Goal: Task Accomplishment & Management: Complete application form

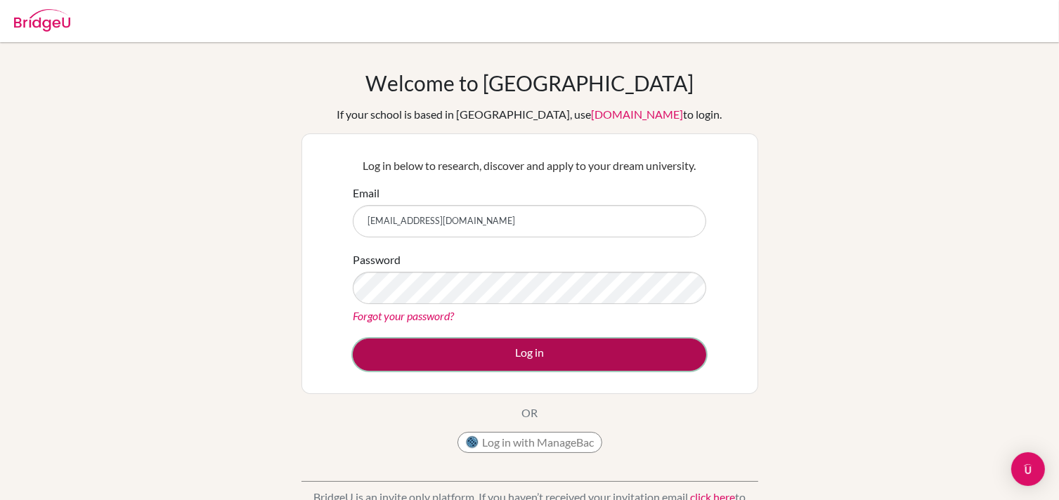
click at [441, 351] on button "Log in" at bounding box center [529, 355] width 353 height 32
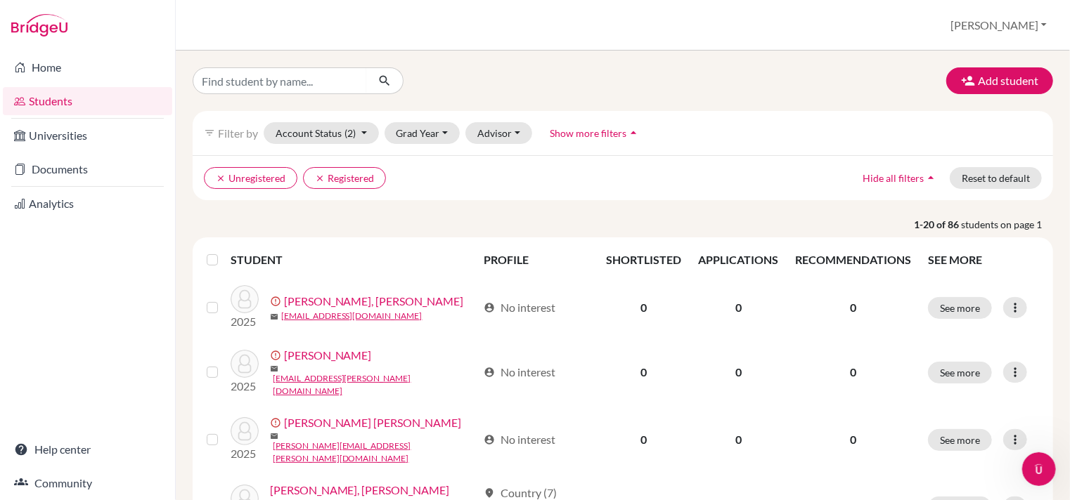
drag, startPoint x: 1048, startPoint y: 162, endPoint x: 1053, endPoint y: 188, distance: 25.6
click at [1053, 188] on div "Add student filter_list Filter by Account Status (2) Active accounts Archived a…" at bounding box center [623, 276] width 894 height 450
click at [339, 134] on button "Account Status (2)" at bounding box center [321, 133] width 115 height 22
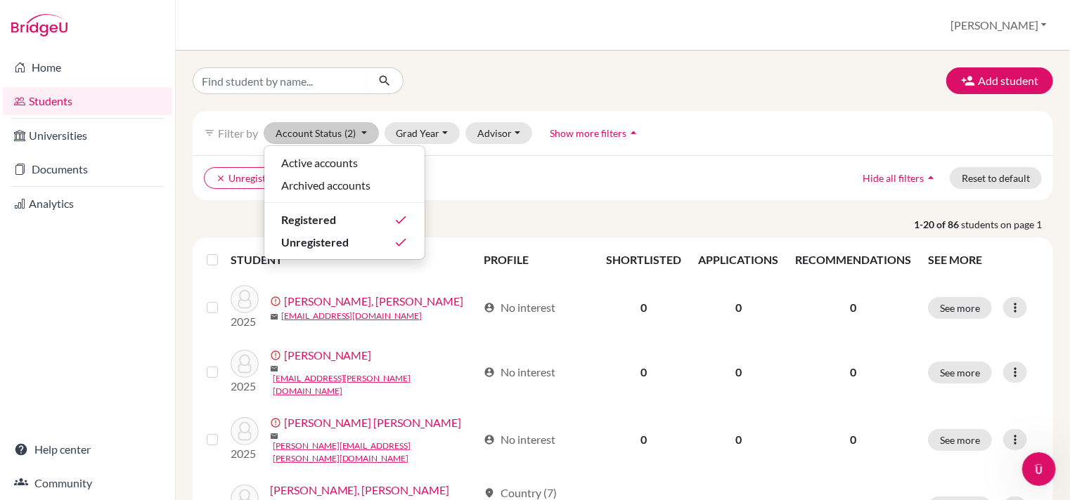
click at [59, 103] on link "Students" at bounding box center [87, 101] width 169 height 28
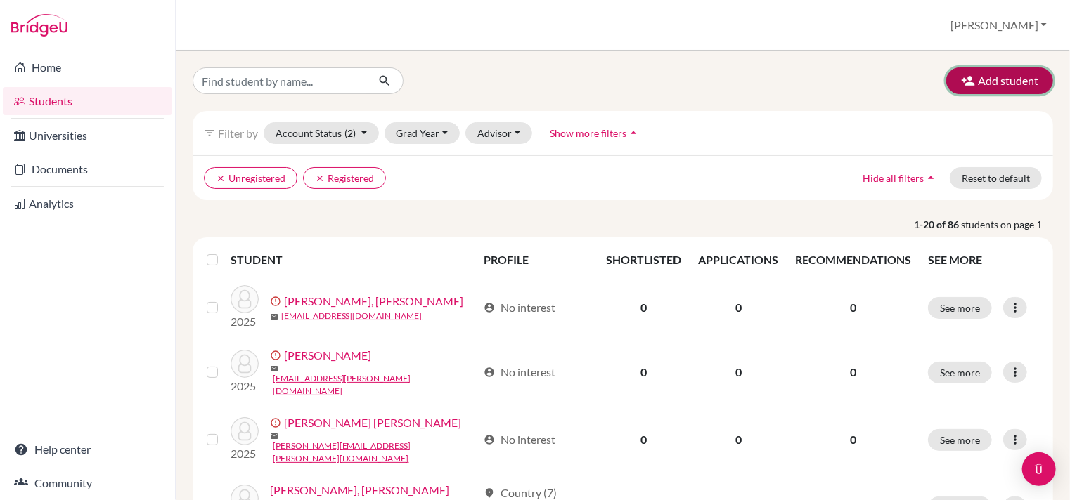
click at [981, 77] on button "Add student" at bounding box center [999, 80] width 107 height 27
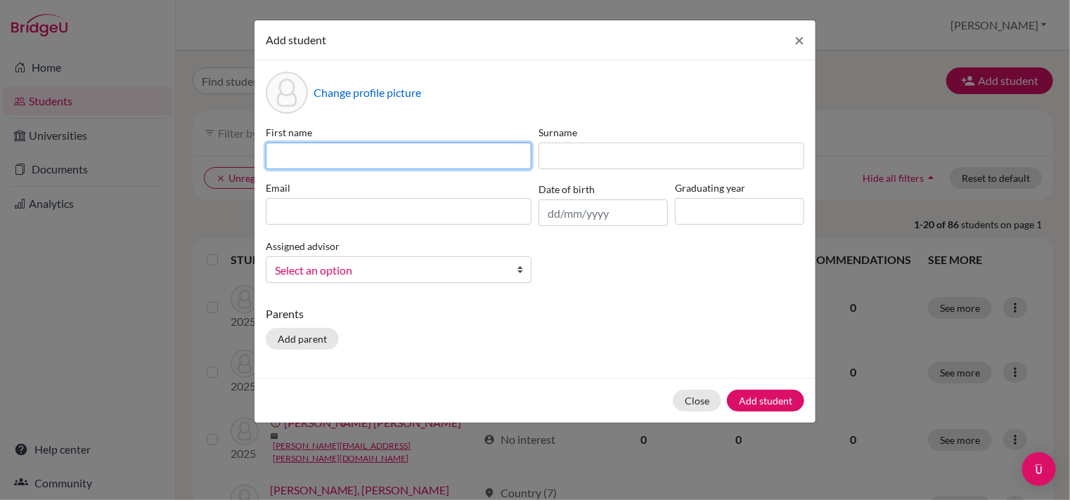
click at [528, 152] on input at bounding box center [399, 156] width 266 height 27
type input "X"
type input "C"
type input "Camila"
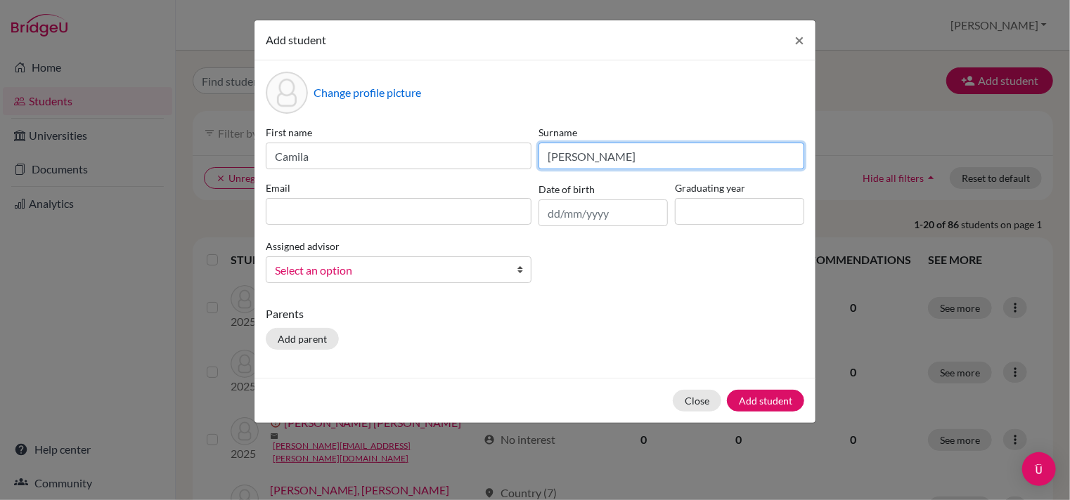
type input "Pazos"
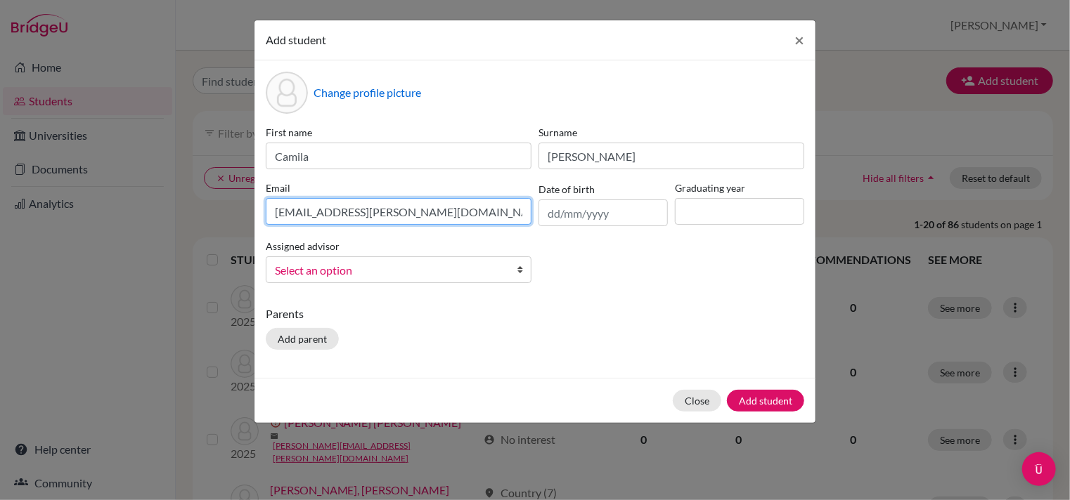
type input "camila.pazos@decrolyamericano.edu.gt"
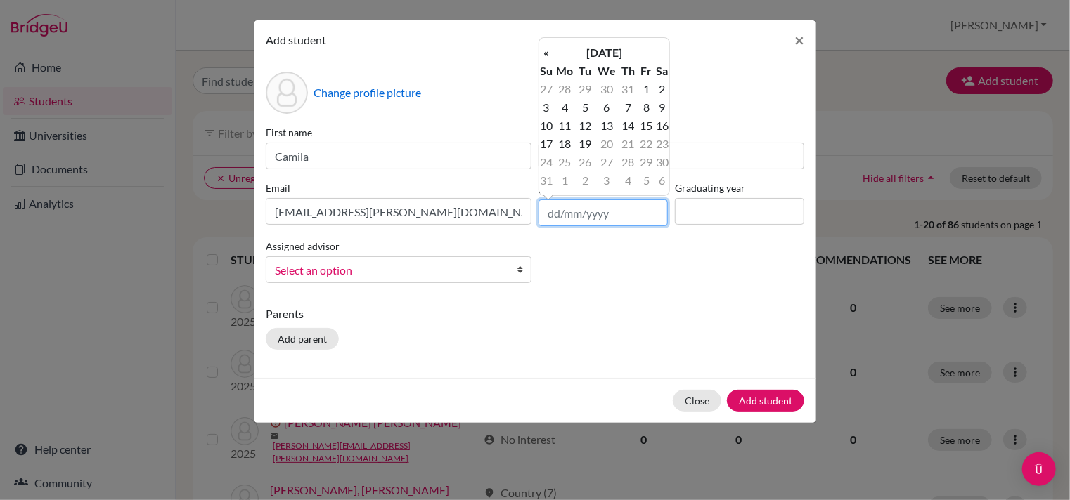
click at [616, 216] on input "text" at bounding box center [602, 213] width 129 height 27
type input "0"
type input "1"
type input "[DATE]"
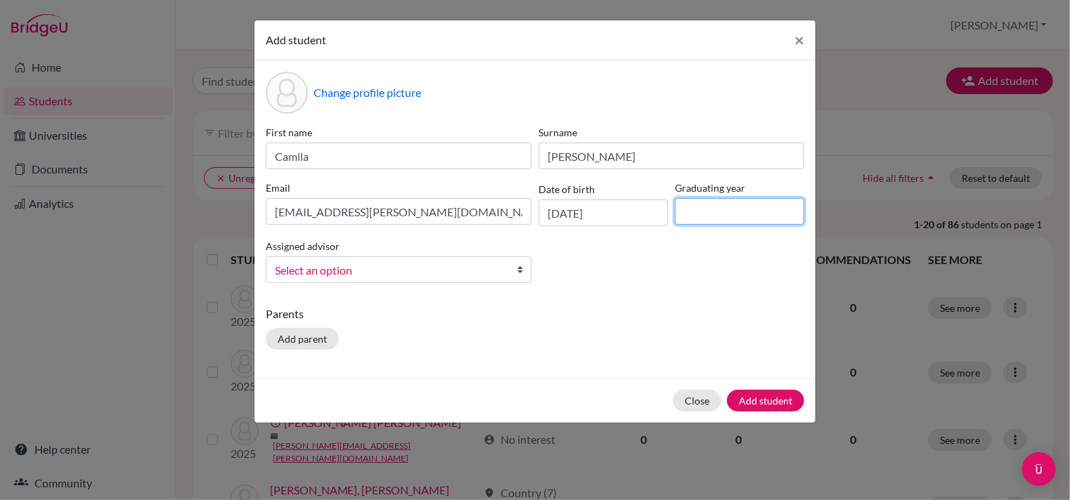
click at [734, 215] on input at bounding box center [739, 211] width 129 height 27
type input "2026"
click at [486, 271] on span "Select an option" at bounding box center [389, 270] width 229 height 18
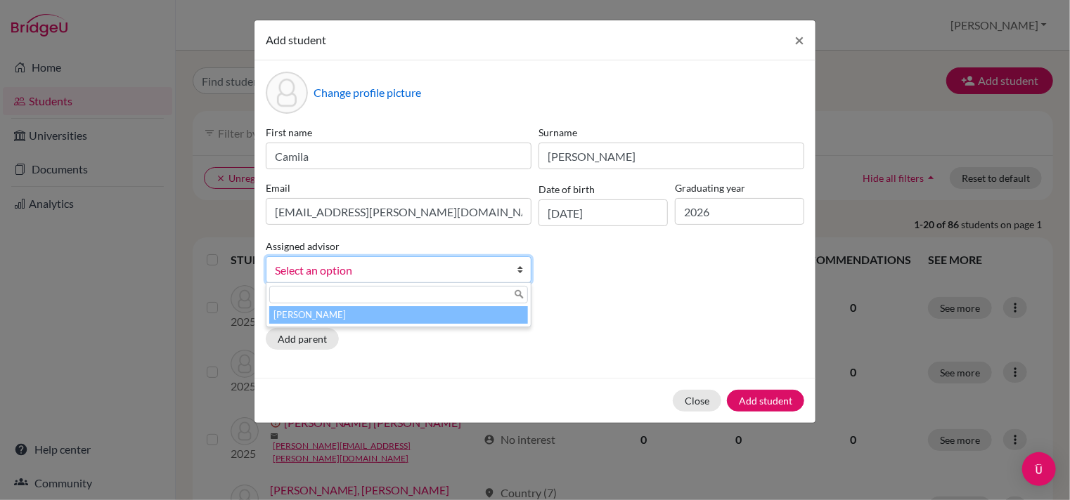
click at [419, 316] on li "Perez, Waleska" at bounding box center [398, 315] width 259 height 18
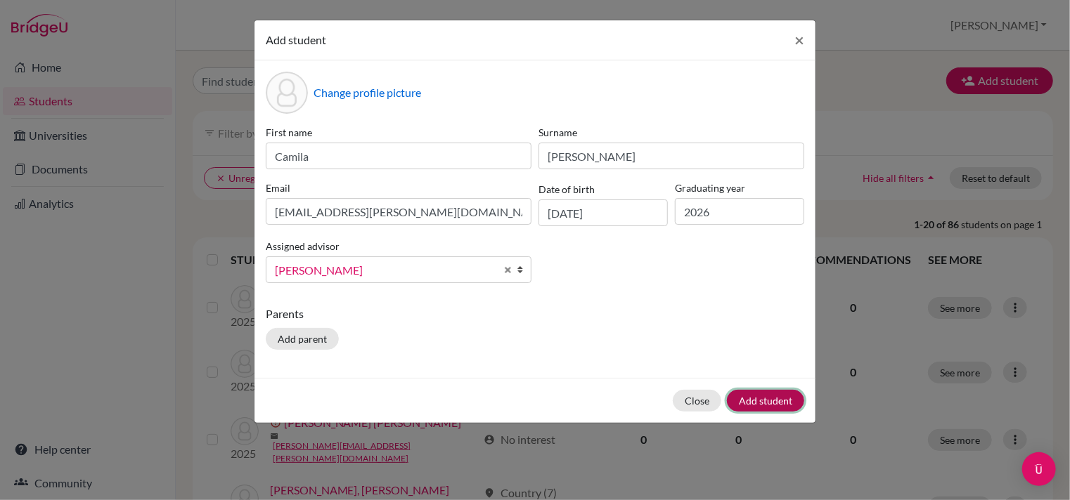
click at [772, 397] on button "Add student" at bounding box center [765, 401] width 77 height 22
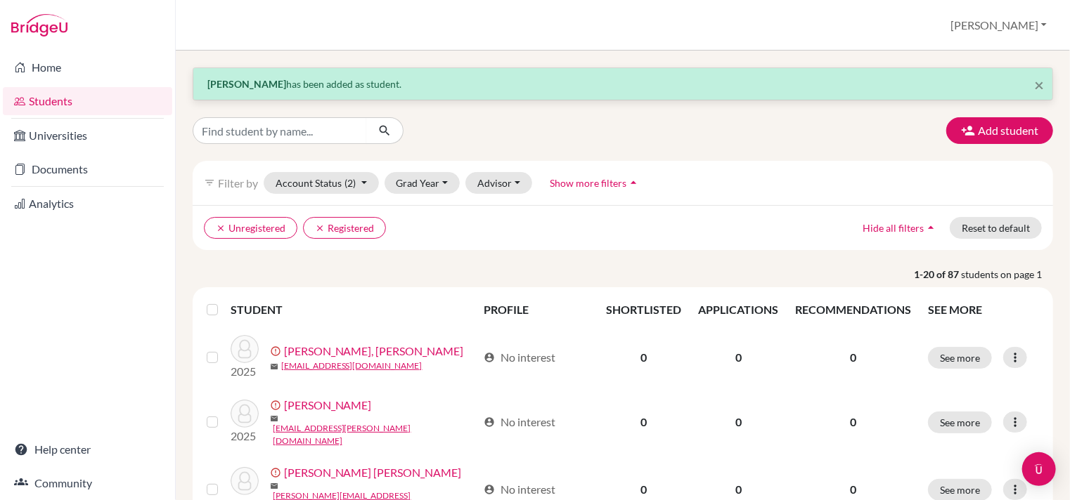
click at [41, 98] on link "Students" at bounding box center [87, 101] width 169 height 28
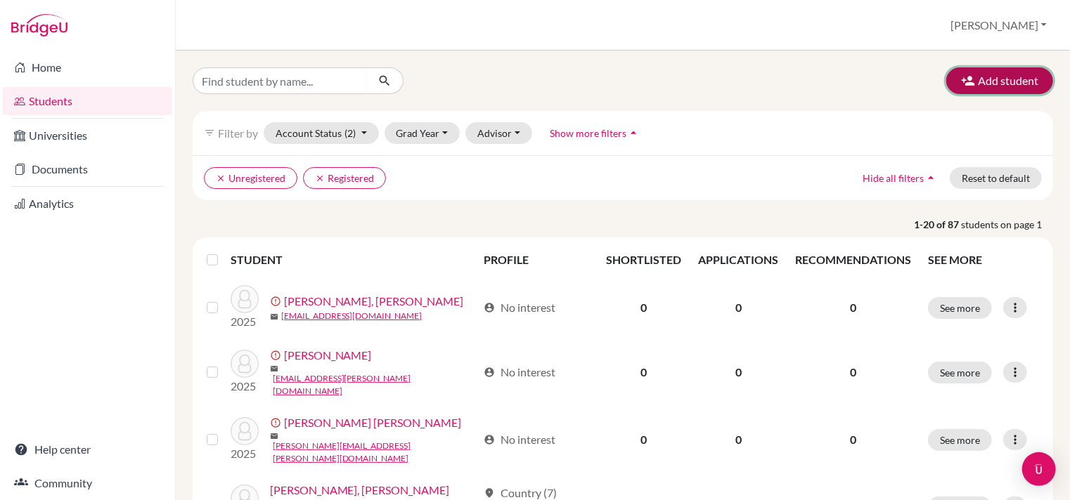
click at [968, 74] on button "Add student" at bounding box center [999, 80] width 107 height 27
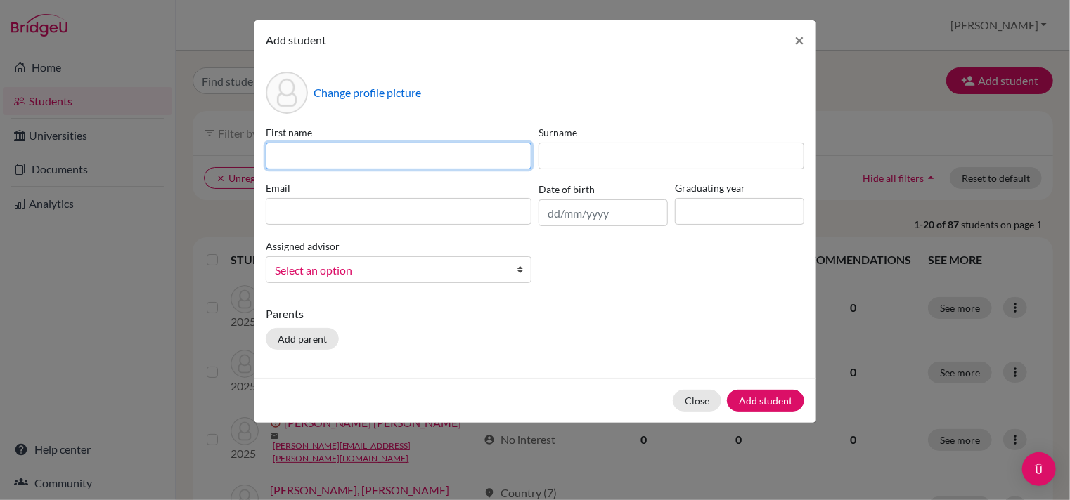
click at [512, 152] on input at bounding box center [399, 156] width 266 height 27
type input "Camila"
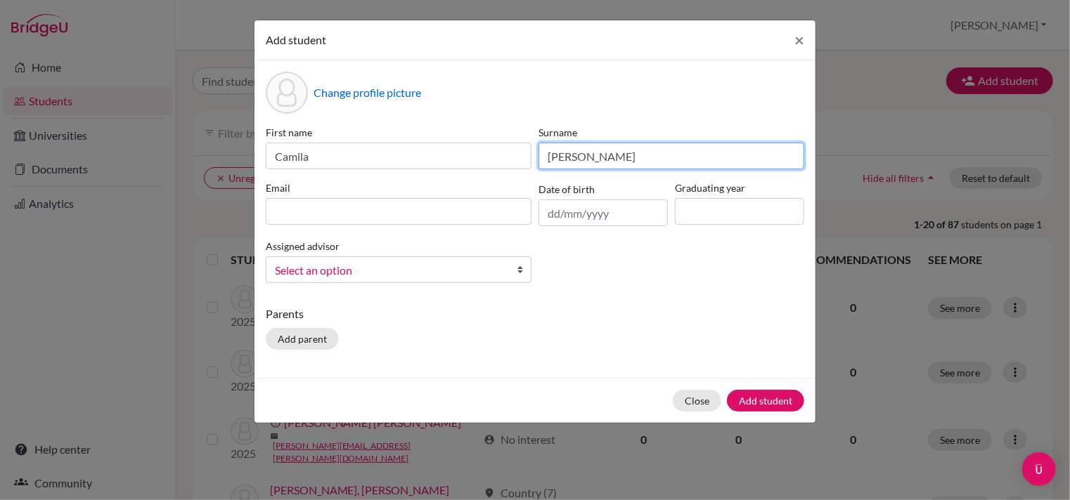
type input "Pazos"
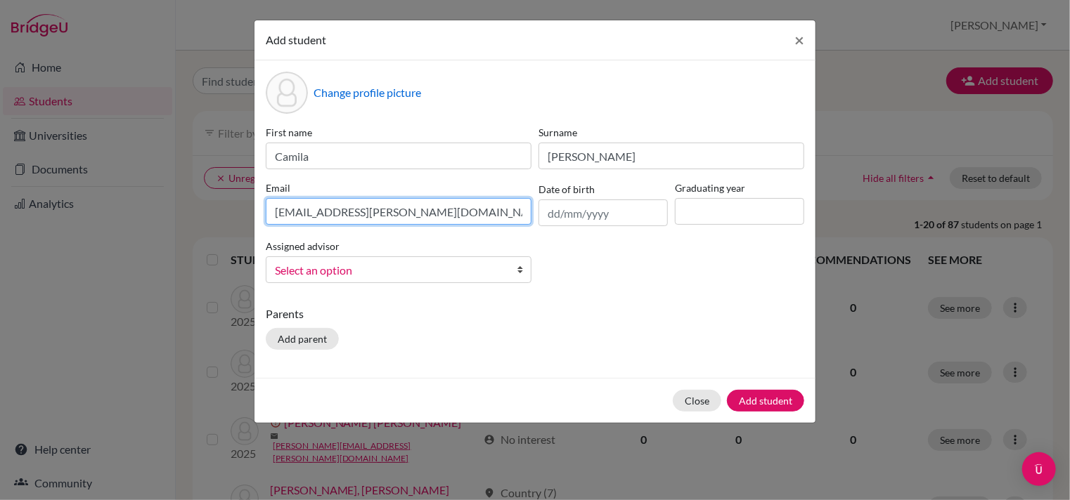
type input "camila.pazos-st@decrolyamericano.edu.gt"
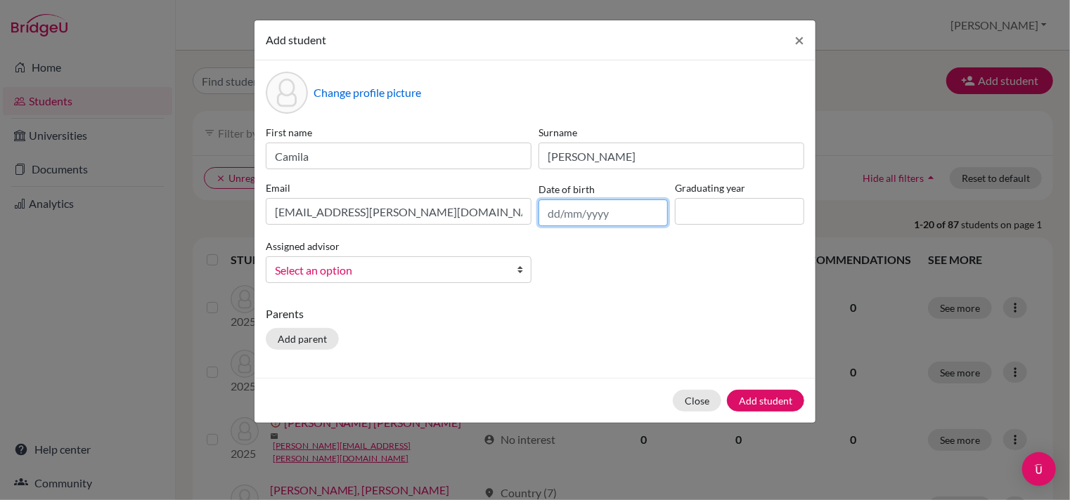
click at [561, 211] on input "text" at bounding box center [602, 213] width 129 height 27
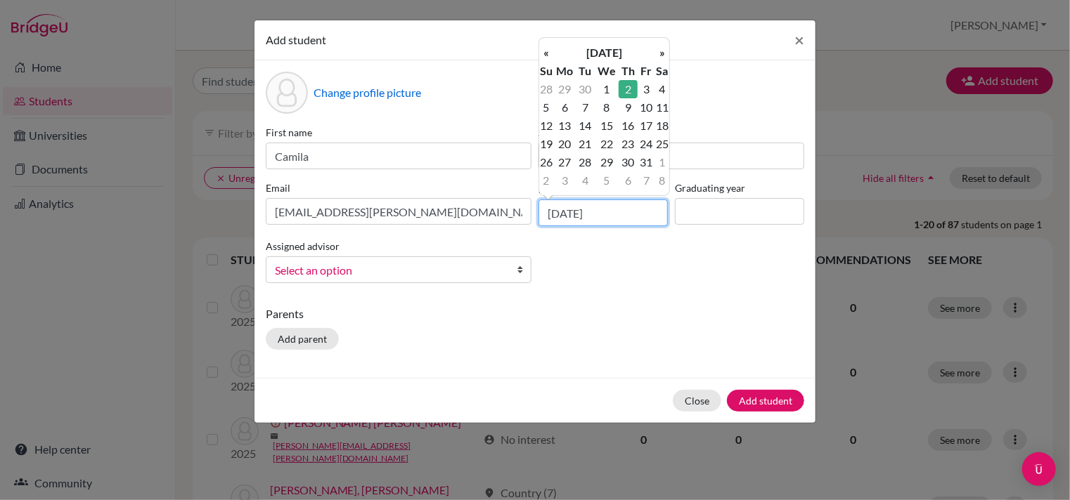
type input "02/10/2008"
click at [703, 212] on input at bounding box center [739, 211] width 129 height 27
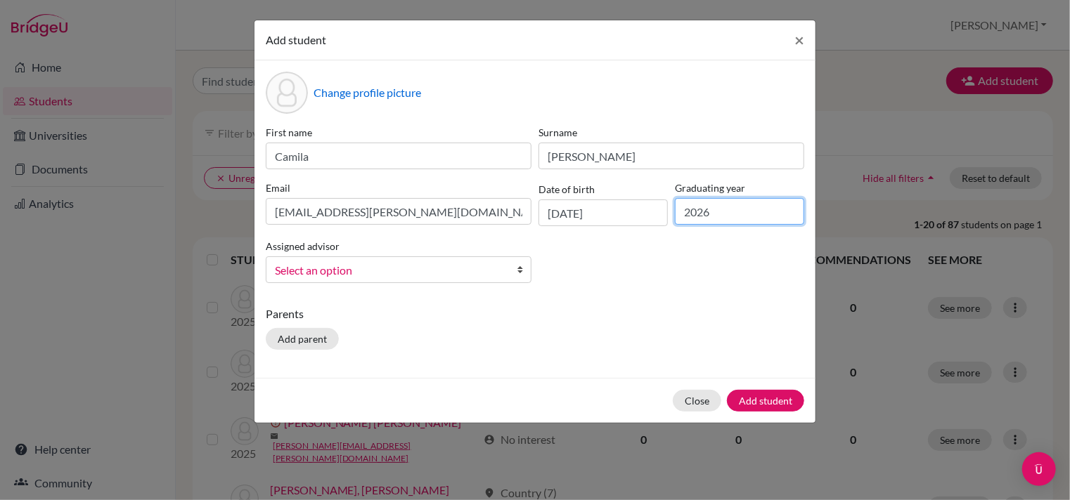
type input "2026"
click at [459, 277] on span "Select an option" at bounding box center [389, 270] width 229 height 18
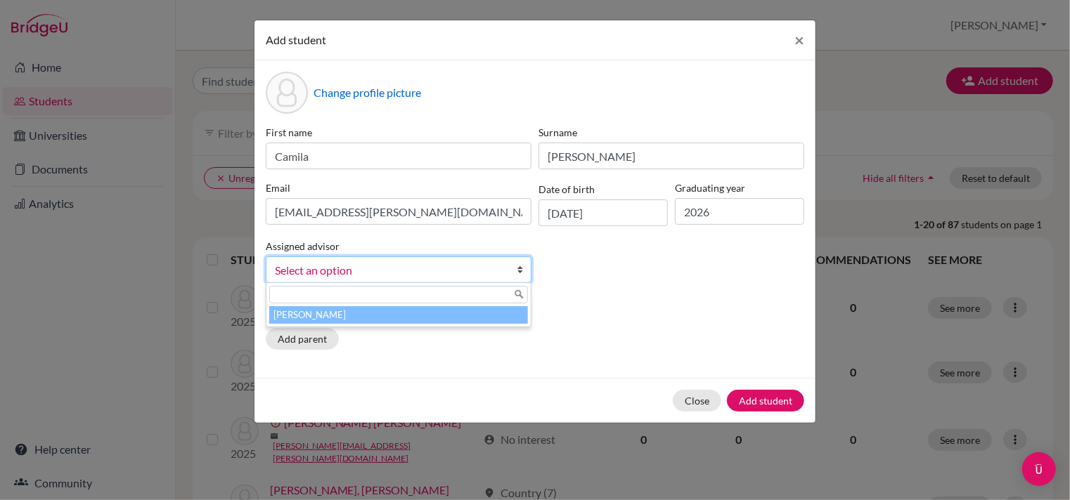
click at [433, 324] on li "Perez, Waleska" at bounding box center [398, 315] width 259 height 18
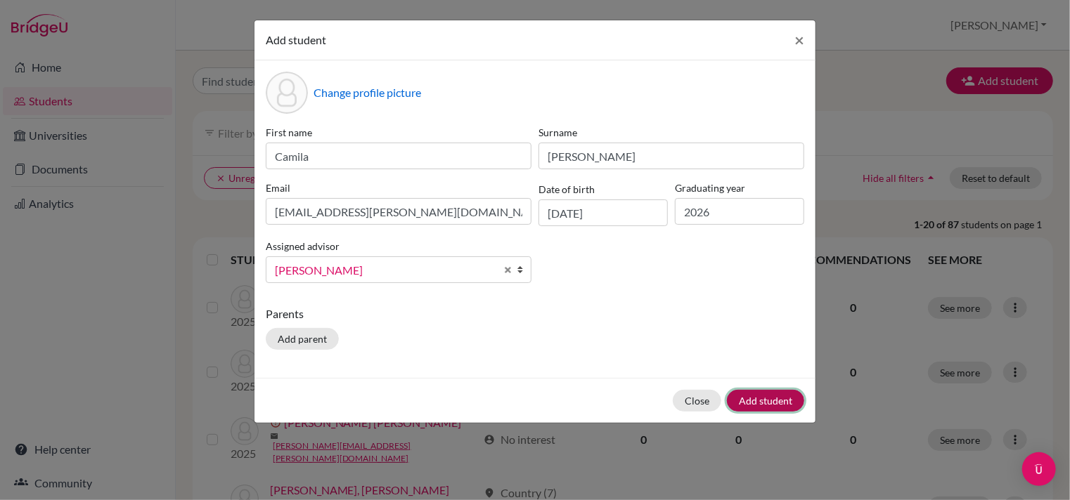
click at [762, 403] on button "Add student" at bounding box center [765, 401] width 77 height 22
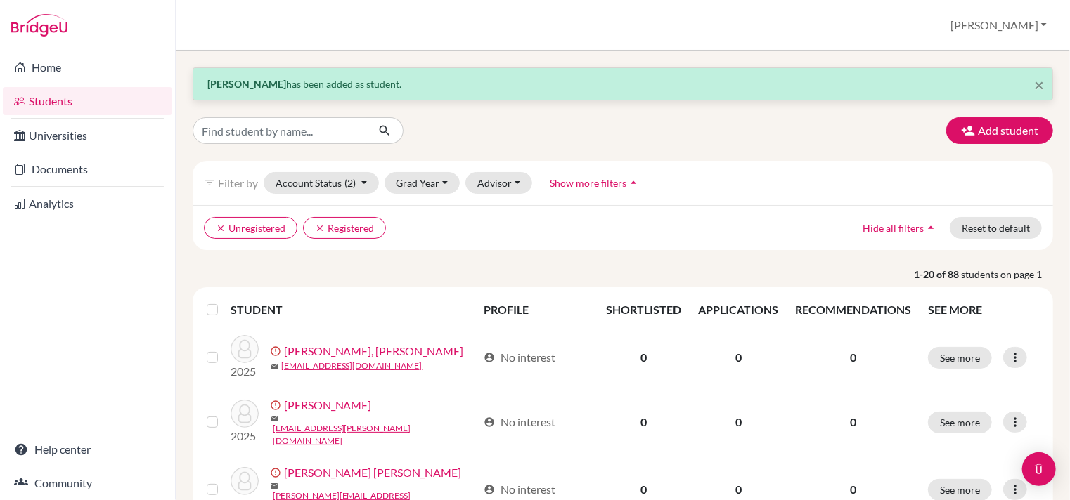
click at [47, 100] on link "Students" at bounding box center [87, 101] width 169 height 28
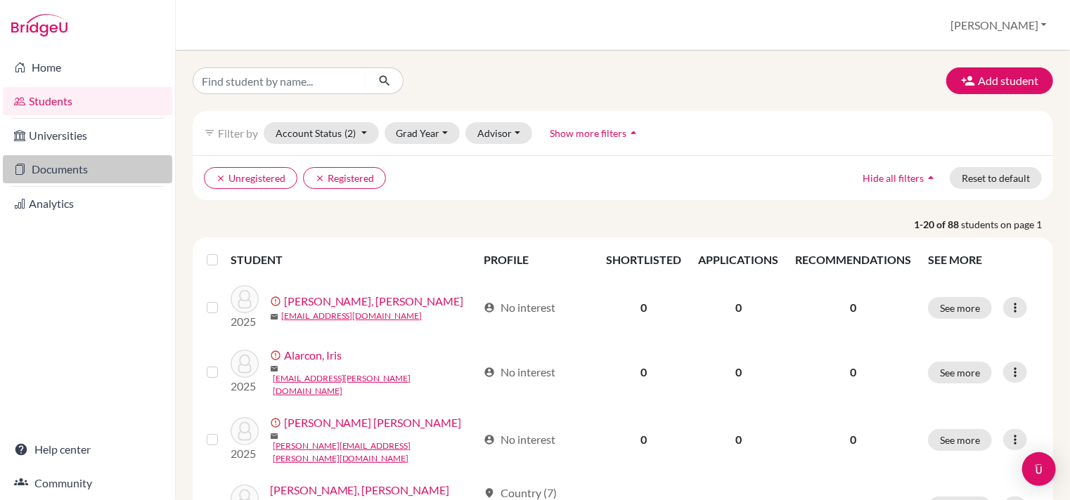
click at [47, 162] on link "Documents" at bounding box center [87, 169] width 169 height 28
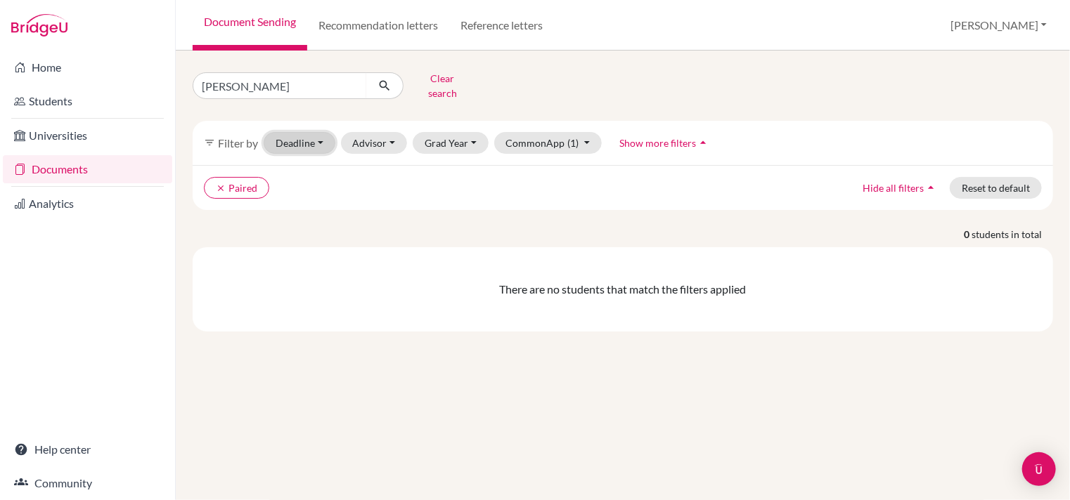
click at [311, 139] on button "Deadline - Select a date range Or double click for a single date selection [DAT…" at bounding box center [300, 143] width 72 height 22
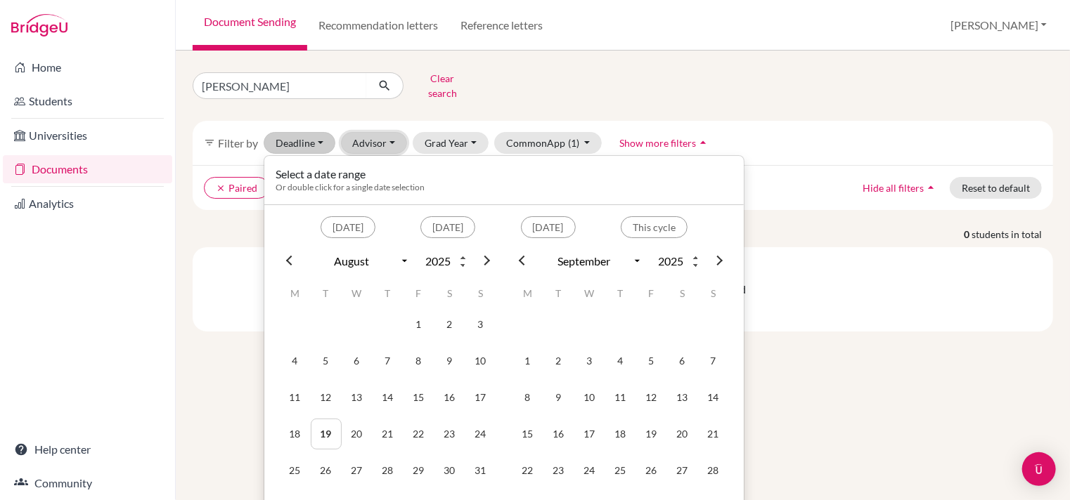
click at [366, 138] on button "Advisor" at bounding box center [374, 143] width 67 height 22
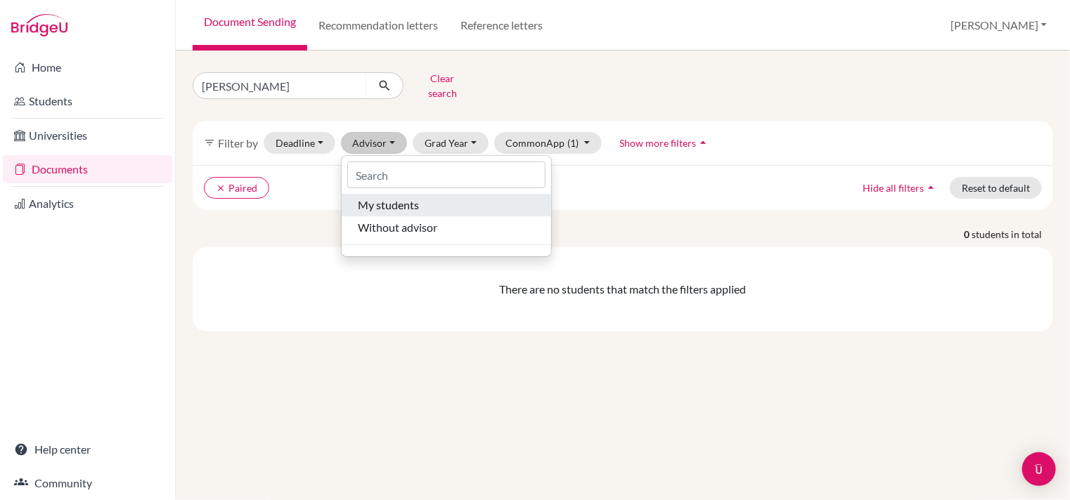
click at [398, 200] on span "My students" at bounding box center [388, 205] width 61 height 17
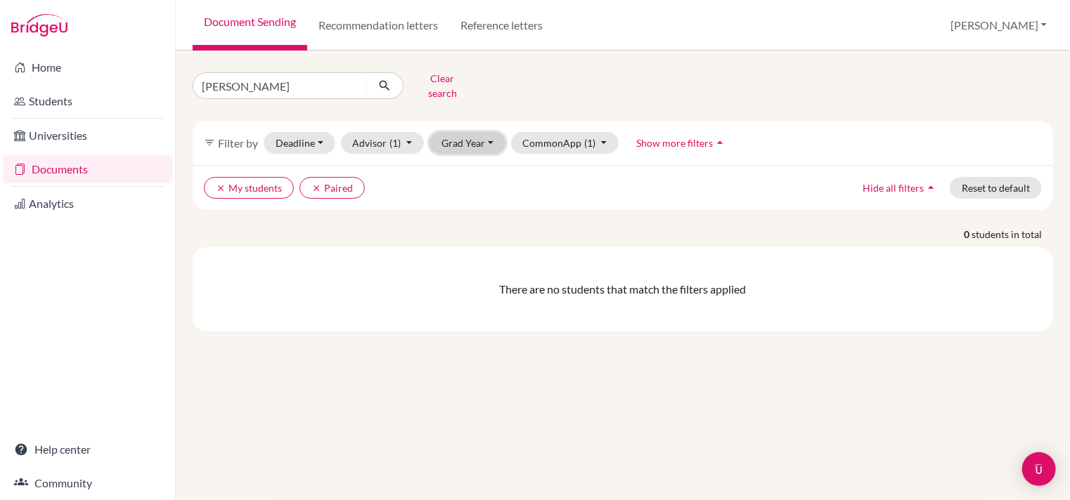
click at [471, 137] on button "Grad Year" at bounding box center [467, 143] width 76 height 22
click at [468, 187] on span "2026" at bounding box center [459, 195] width 25 height 17
click at [840, 121] on div "filter_list Filter by Deadline - Select a date range Or double click for a sing…" at bounding box center [623, 143] width 860 height 44
click at [798, 88] on div "soto Clear search" at bounding box center [622, 85] width 881 height 37
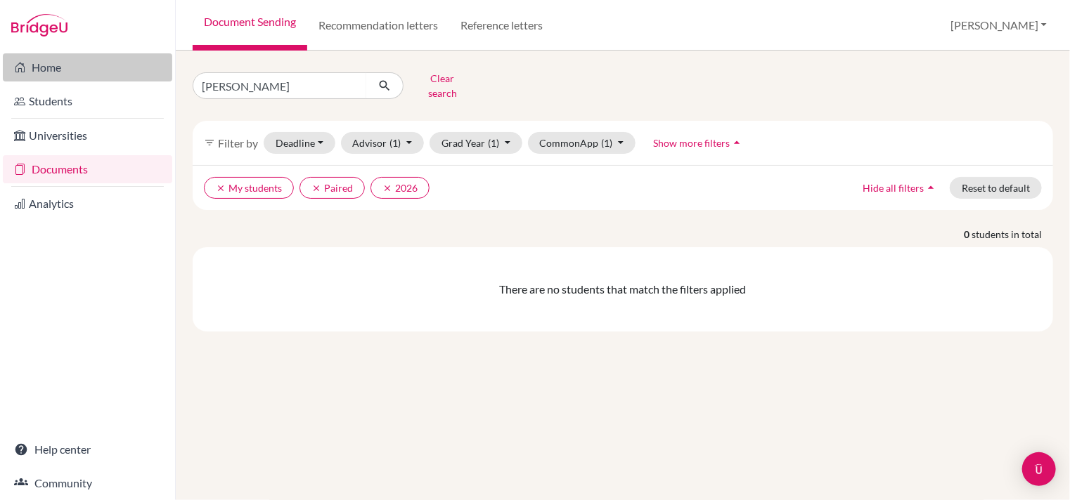
click at [39, 67] on link "Home" at bounding box center [87, 67] width 169 height 28
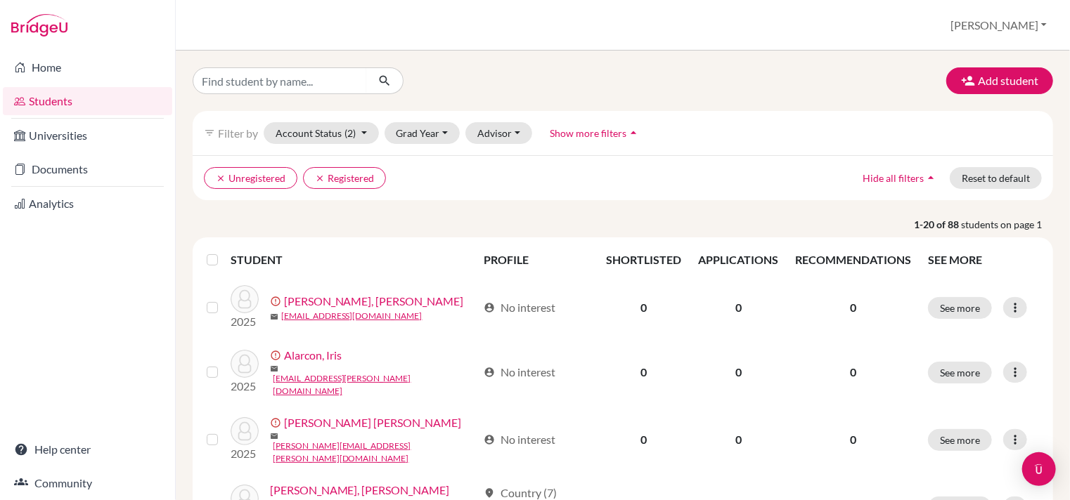
click at [53, 132] on link "Universities" at bounding box center [87, 136] width 169 height 28
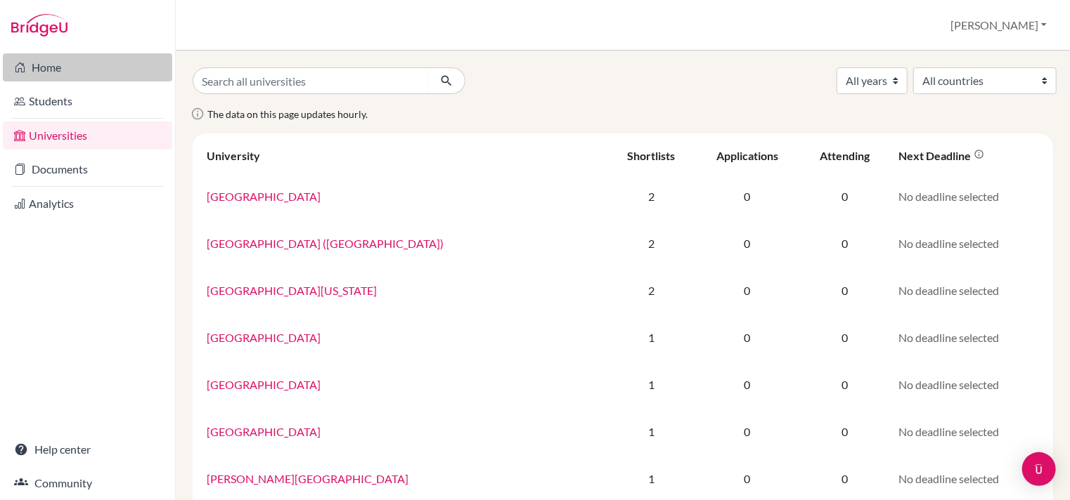
click at [46, 67] on link "Home" at bounding box center [87, 67] width 169 height 28
